Goal: Task Accomplishment & Management: Complete application form

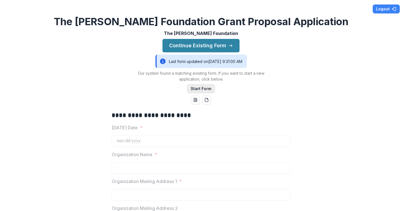
click at [196, 89] on button "Start Form" at bounding box center [201, 88] width 28 height 9
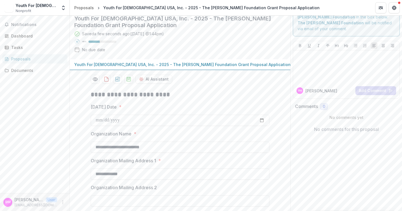
scroll to position [18, 0]
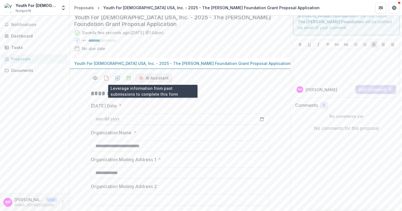
click at [146, 77] on button "AI Assistant" at bounding box center [153, 77] width 37 height 9
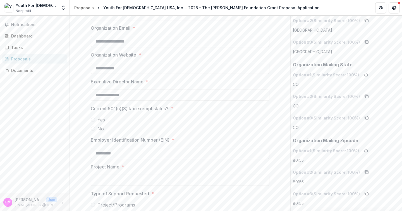
scroll to position [393, 0]
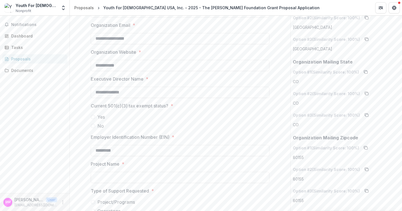
click at [94, 116] on span at bounding box center [93, 116] width 4 height 4
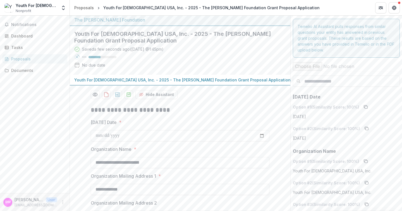
scroll to position [0, 0]
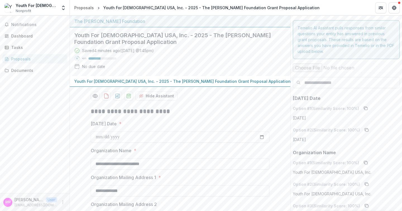
click at [129, 94] on icon "download-proposal" at bounding box center [129, 96] width 6 height 6
click at [139, 136] on input "[DATE] Date *" at bounding box center [180, 136] width 179 height 11
type input "**********"
click at [113, 137] on input "**********" at bounding box center [180, 136] width 179 height 11
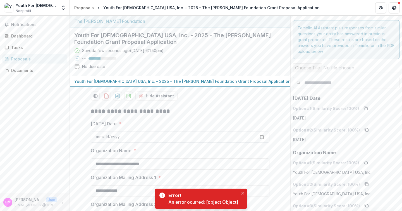
click at [261, 137] on input "**********" at bounding box center [180, 136] width 179 height 11
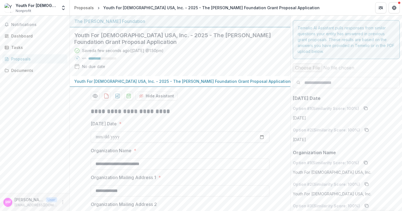
click at [261, 137] on input "[DATE] Date *" at bounding box center [180, 136] width 179 height 11
type input "**********"
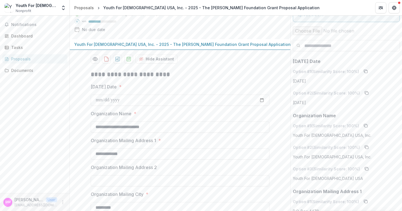
scroll to position [39, 0]
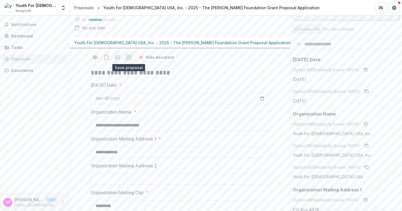
click at [128, 57] on polygon "download-proposal" at bounding box center [129, 56] width 2 height 2
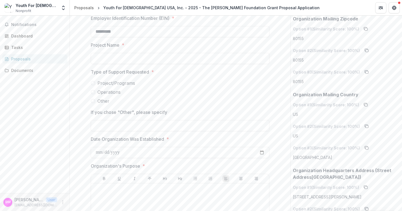
scroll to position [513, 0]
click at [108, 152] on input "Date Organization Was Established *" at bounding box center [180, 150] width 179 height 11
click at [100, 152] on input "Date Organization Was Established *" at bounding box center [180, 150] width 179 height 11
type input "**********"
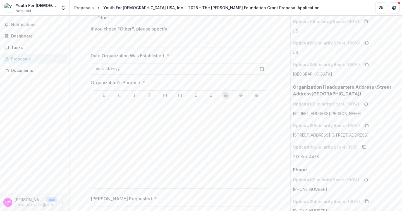
scroll to position [595, 0]
click at [135, 132] on div at bounding box center [180, 144] width 174 height 84
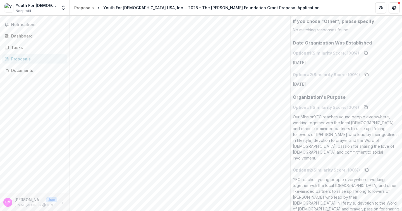
scroll to position [1327, 0]
click at [299, 121] on p "Our MissionYFC reaches young people everywhere, working together with the local…" at bounding box center [346, 136] width 107 height 47
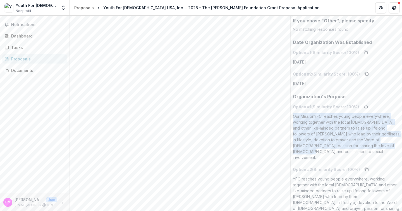
drag, startPoint x: 292, startPoint y: 116, endPoint x: 379, endPoint y: 145, distance: 92.4
click at [379, 145] on p "Our MissionYFC reaches young people everywhere, working together with the local…" at bounding box center [346, 136] width 107 height 47
click at [364, 106] on icon "copy to clipboard" at bounding box center [366, 106] width 4 height 4
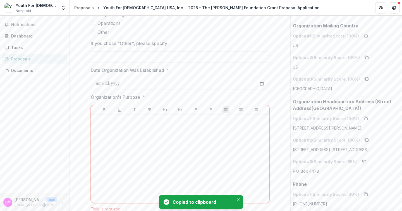
scroll to position [568, 0]
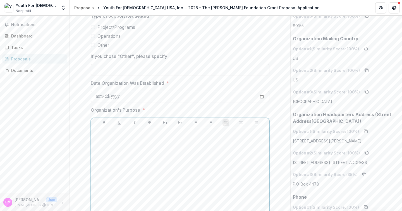
click at [149, 150] on div at bounding box center [180, 171] width 174 height 84
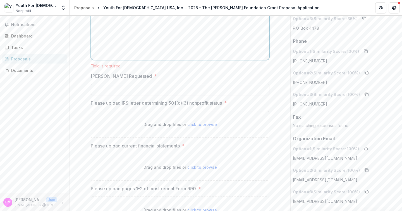
scroll to position [724, 0]
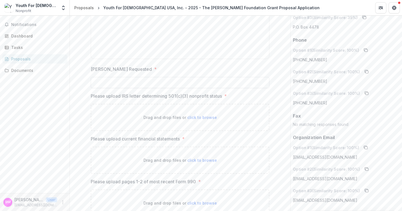
type input "********"
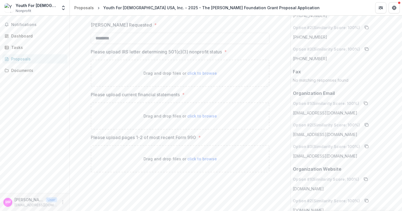
scroll to position [774, 0]
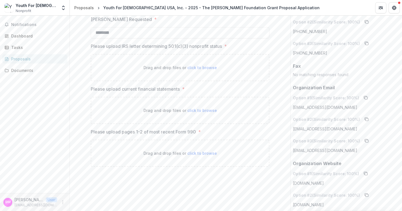
click at [201, 67] on span "click to browse" at bounding box center [202, 67] width 30 height 5
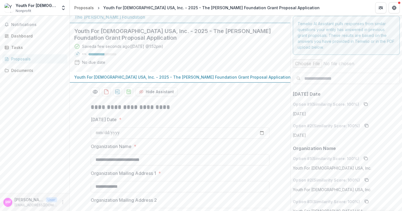
scroll to position [0, 0]
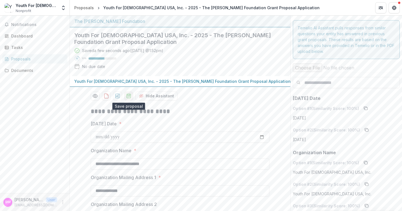
click at [126, 95] on icon "download-proposal" at bounding box center [129, 96] width 6 height 6
